Goal: Find specific page/section: Find specific page/section

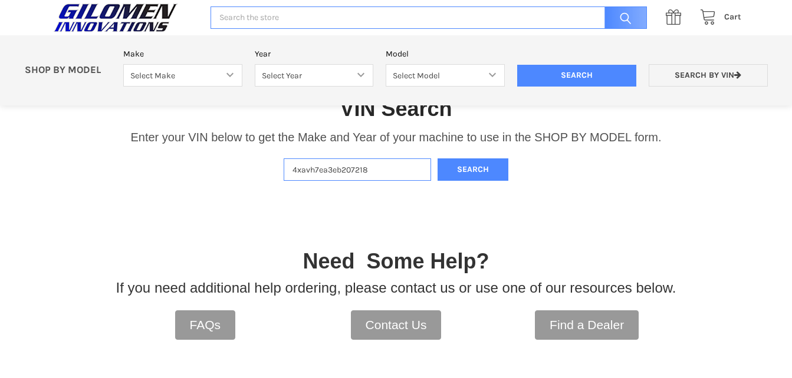
type input "4xavh7ea3eb207218"
click at [437, 159] on button "Search" at bounding box center [472, 170] width 71 height 23
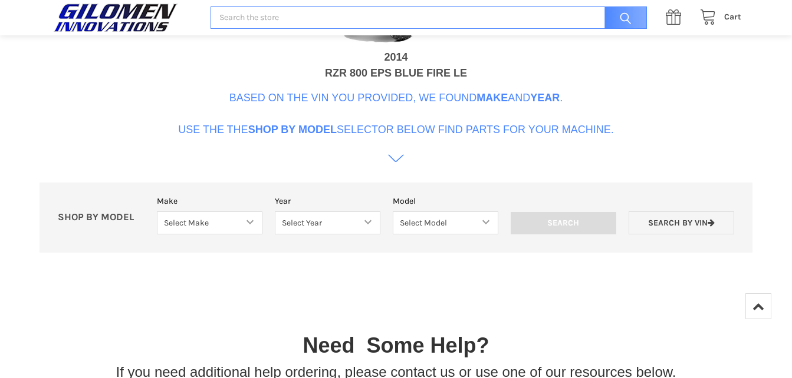
scroll to position [560, 0]
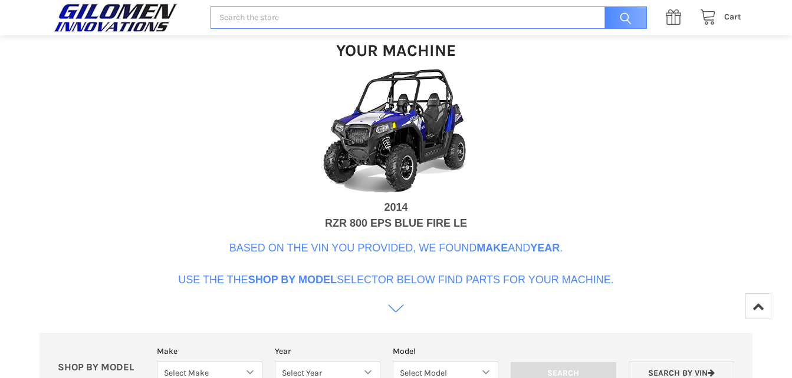
click at [406, 133] on img at bounding box center [396, 133] width 236 height 133
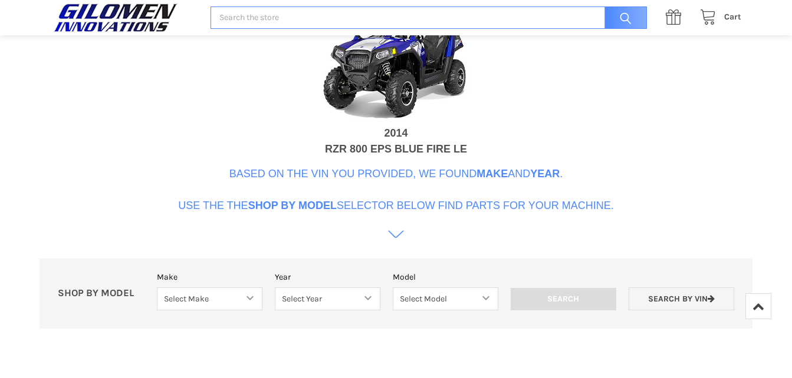
scroll to position [502, 0]
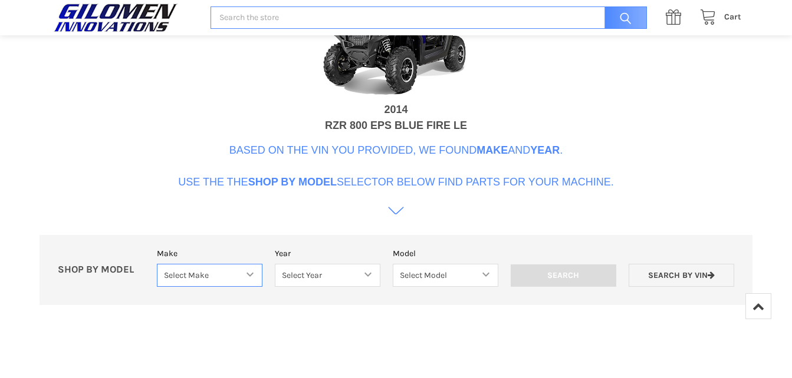
click at [196, 274] on select "Select Make Bobcat UTV Gravely UTV ACE 900 RANGER 570 Ranger 700 / 800 RANGER 9…" at bounding box center [210, 275] width 106 height 23
click at [454, 182] on p "Based on the VIN you provided, we found Make and Year . Use the the Shop By Mod…" at bounding box center [396, 167] width 436 height 48
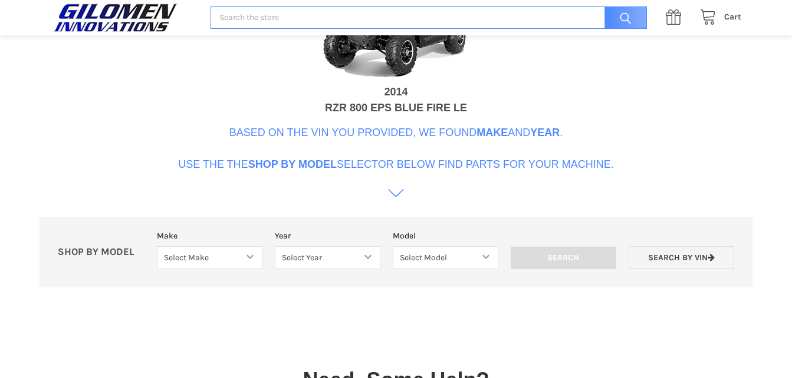
scroll to position [521, 0]
click at [225, 256] on select "Select Make Bobcat UTV Gravely UTV ACE 900 RANGER 570 Ranger 700 / 800 RANGER 9…" at bounding box center [210, 257] width 106 height 23
click at [49, 137] on div "VIN Search Enter your VIN below to get the Make and Year of your machine to use…" at bounding box center [396, 47] width 792 height 516
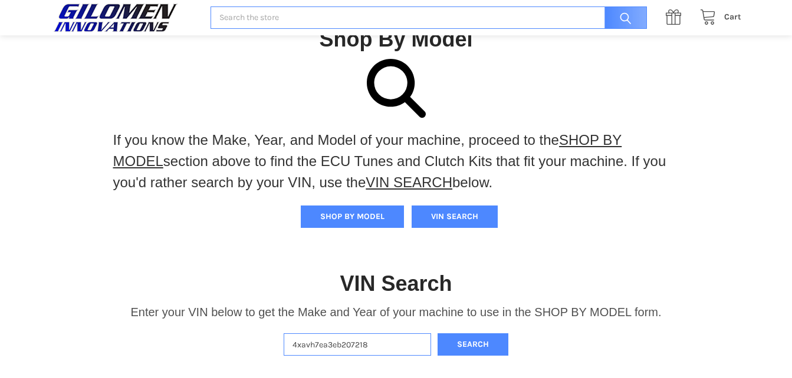
scroll to position [0, 0]
